Goal: Use online tool/utility

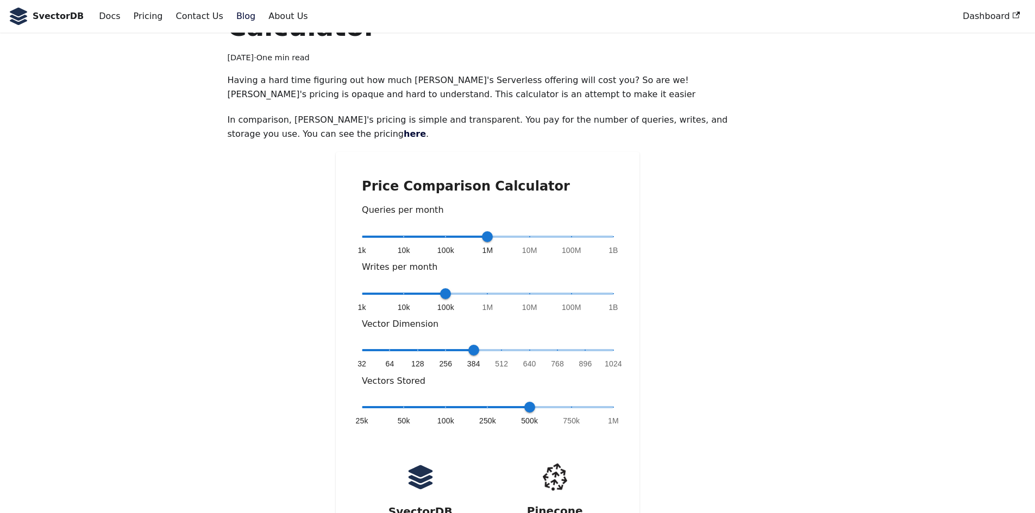
scroll to position [72, 0]
drag, startPoint x: 491, startPoint y: 202, endPoint x: 635, endPoint y: 251, distance: 151.5
click at [635, 251] on div "Price Comparison Calculator Queries per month 1k 10k 100k 1M 10M 100M 1B 1B Wri…" at bounding box center [488, 398] width 304 height 491
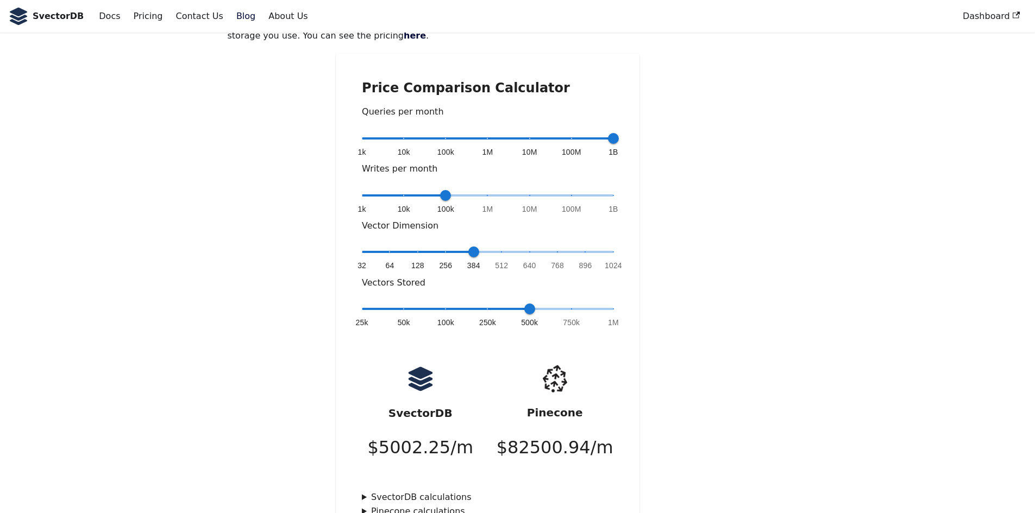
scroll to position [171, 0]
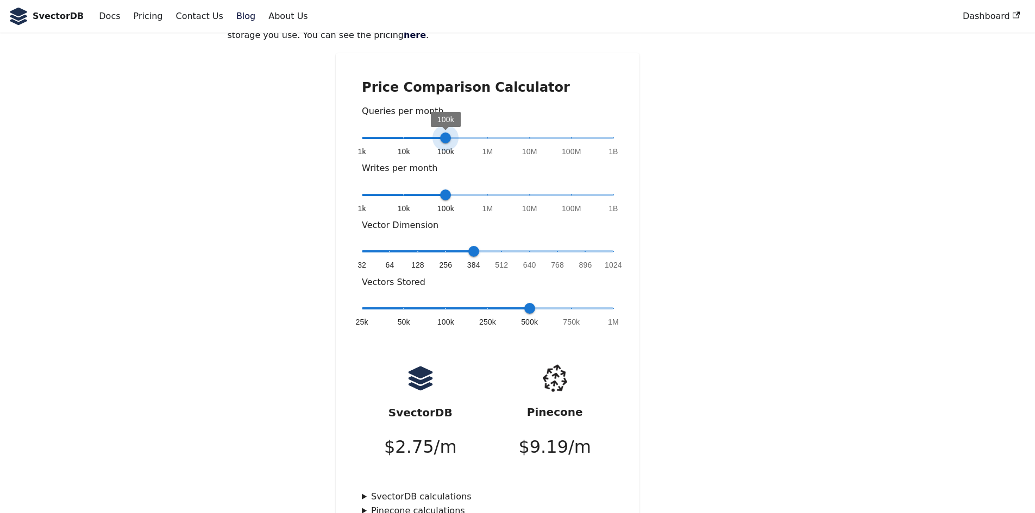
type input "*"
drag, startPoint x: 608, startPoint y: 103, endPoint x: 400, endPoint y: 105, distance: 207.5
click at [400, 133] on span "10k" at bounding box center [403, 138] width 11 height 11
type input "*"
drag, startPoint x: 528, startPoint y: 280, endPoint x: 521, endPoint y: 269, distance: 12.2
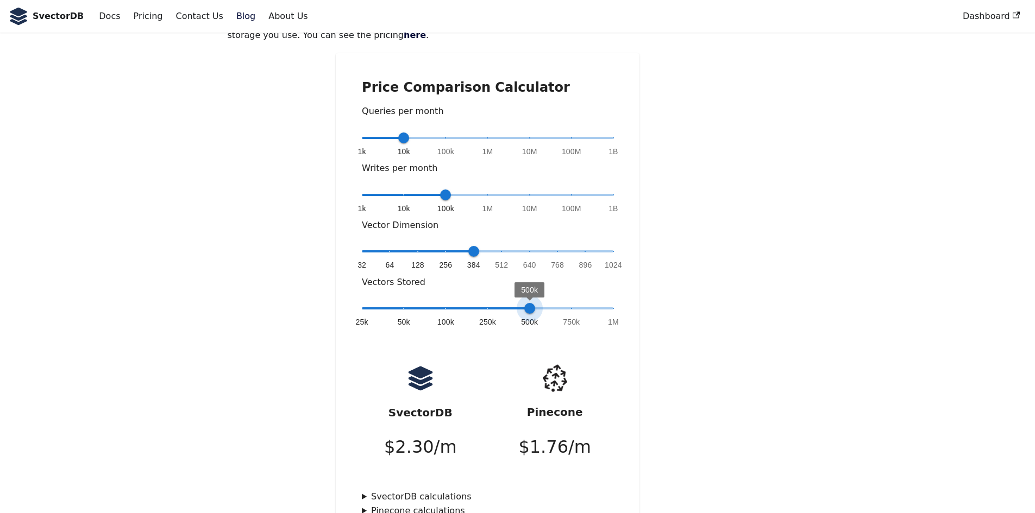
click at [524, 303] on span "500k" at bounding box center [529, 308] width 11 height 11
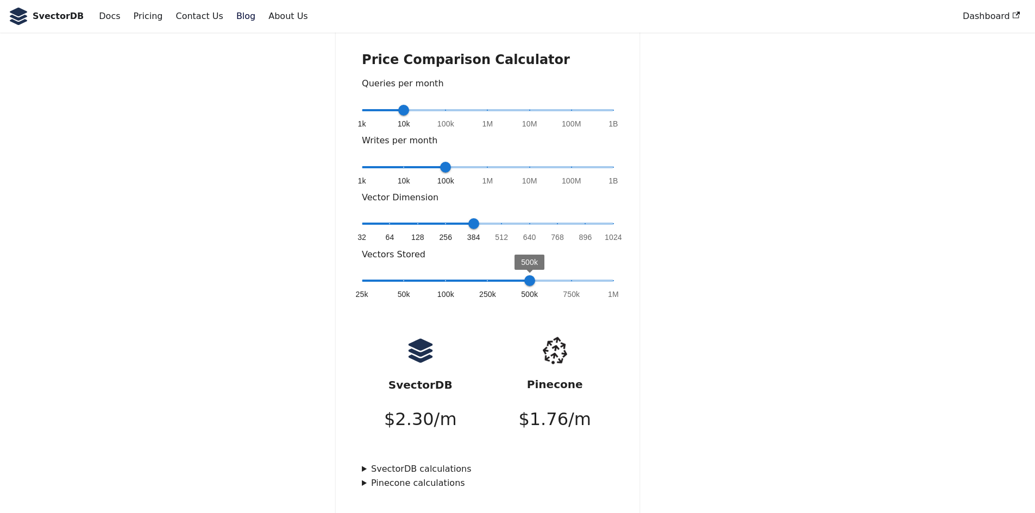
scroll to position [198, 0]
type input "*"
drag, startPoint x: 475, startPoint y: 195, endPoint x: 738, endPoint y: 203, distance: 263.5
click at [738, 203] on div "Price Comparison Calculator Queries per month 1k 10k 100k 1M 10M 100M 1B 10k Wr…" at bounding box center [487, 271] width 520 height 491
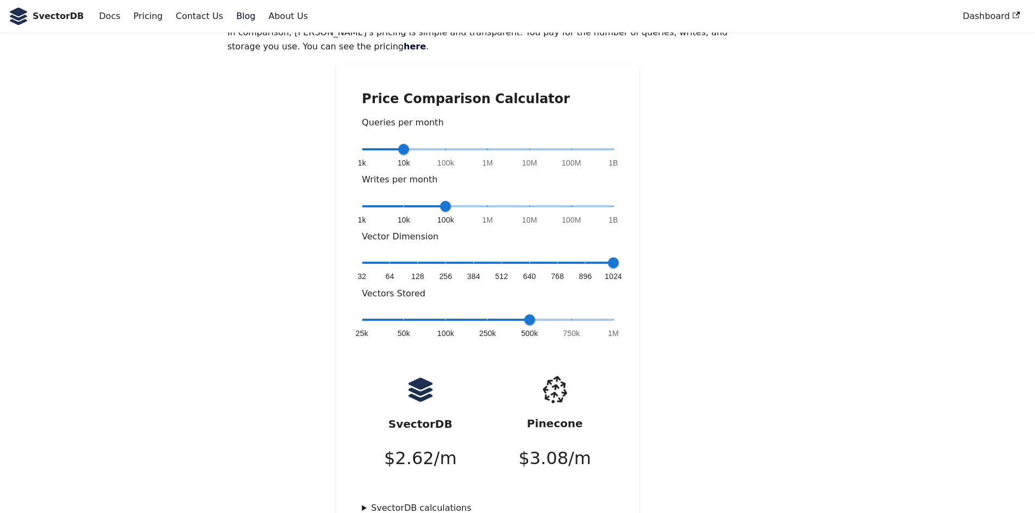
scroll to position [159, 0]
type input "*"
drag, startPoint x: 439, startPoint y: 173, endPoint x: 504, endPoint y: 180, distance: 66.1
click at [504, 199] on span "1k 10k 100k 1M 10M 100M 1B 1M" at bounding box center [487, 207] width 251 height 16
